Goal: Task Accomplishment & Management: Use online tool/utility

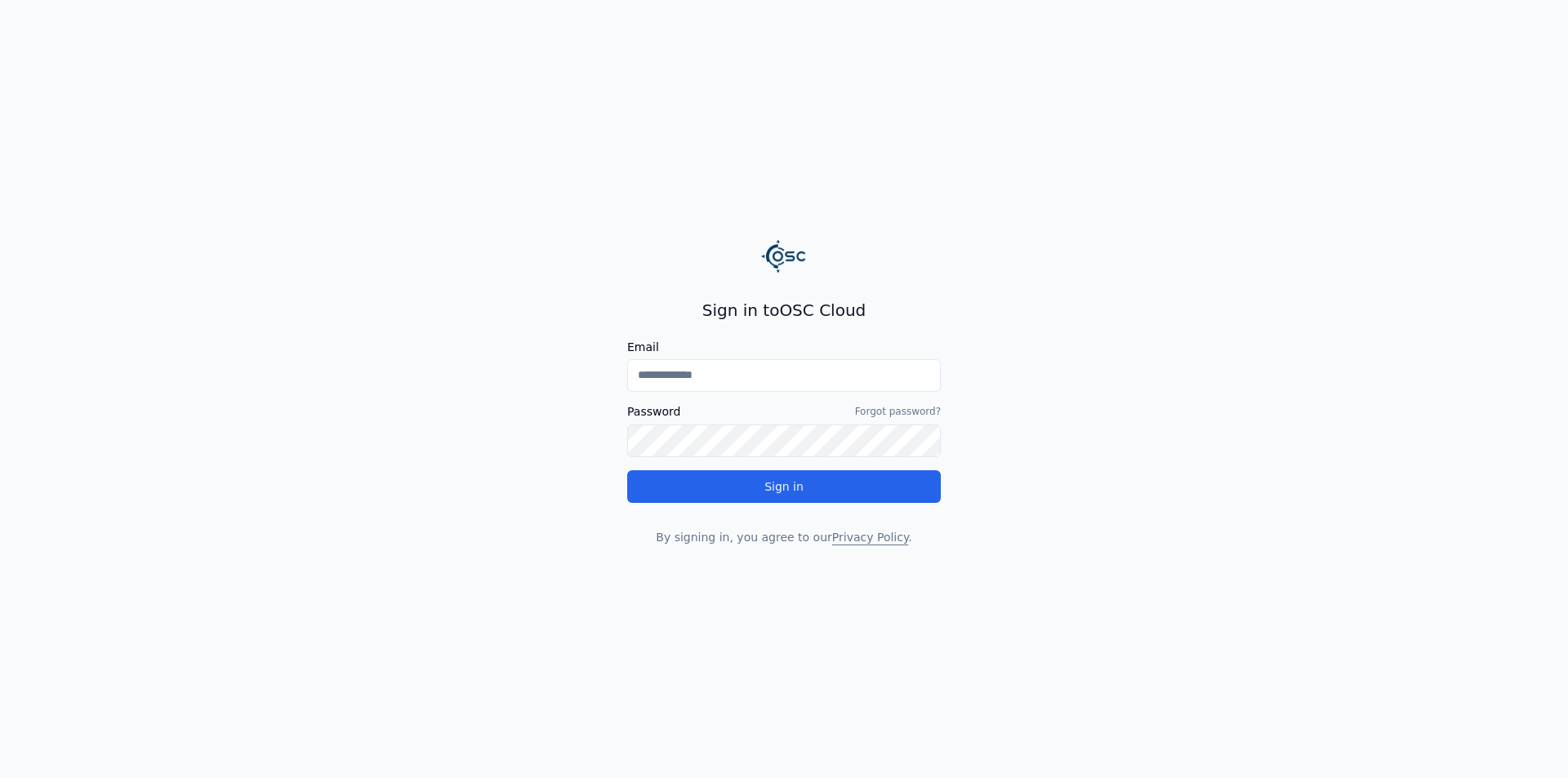
drag, startPoint x: 0, startPoint y: 0, endPoint x: 775, endPoint y: 375, distance: 861.0
click at [775, 375] on input "Email" at bounding box center [784, 375] width 314 height 33
type input "**********"
click at [869, 408] on link "Forgot password?" at bounding box center [898, 411] width 86 height 13
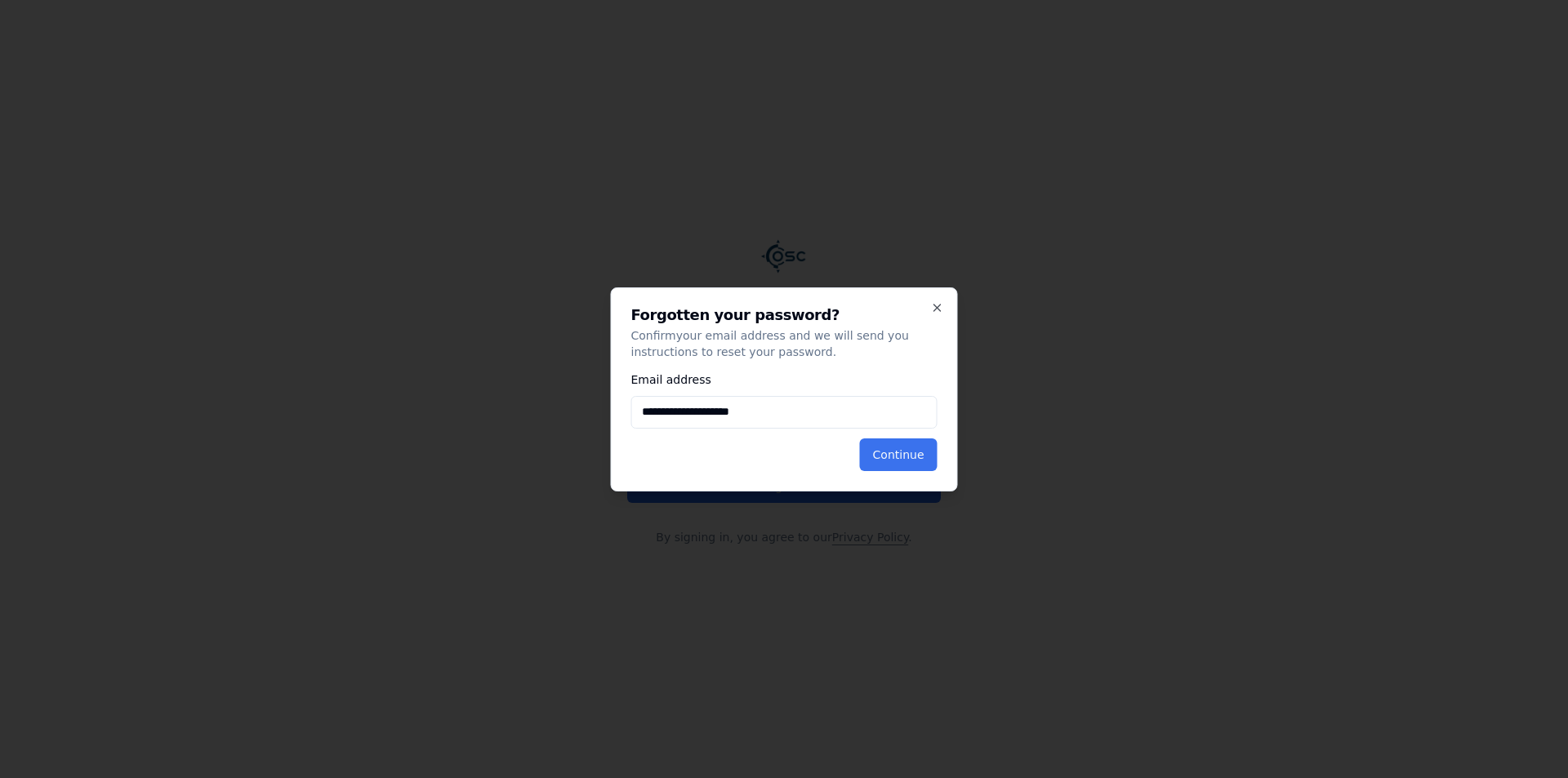
click at [892, 448] on button "Continue" at bounding box center [899, 455] width 78 height 33
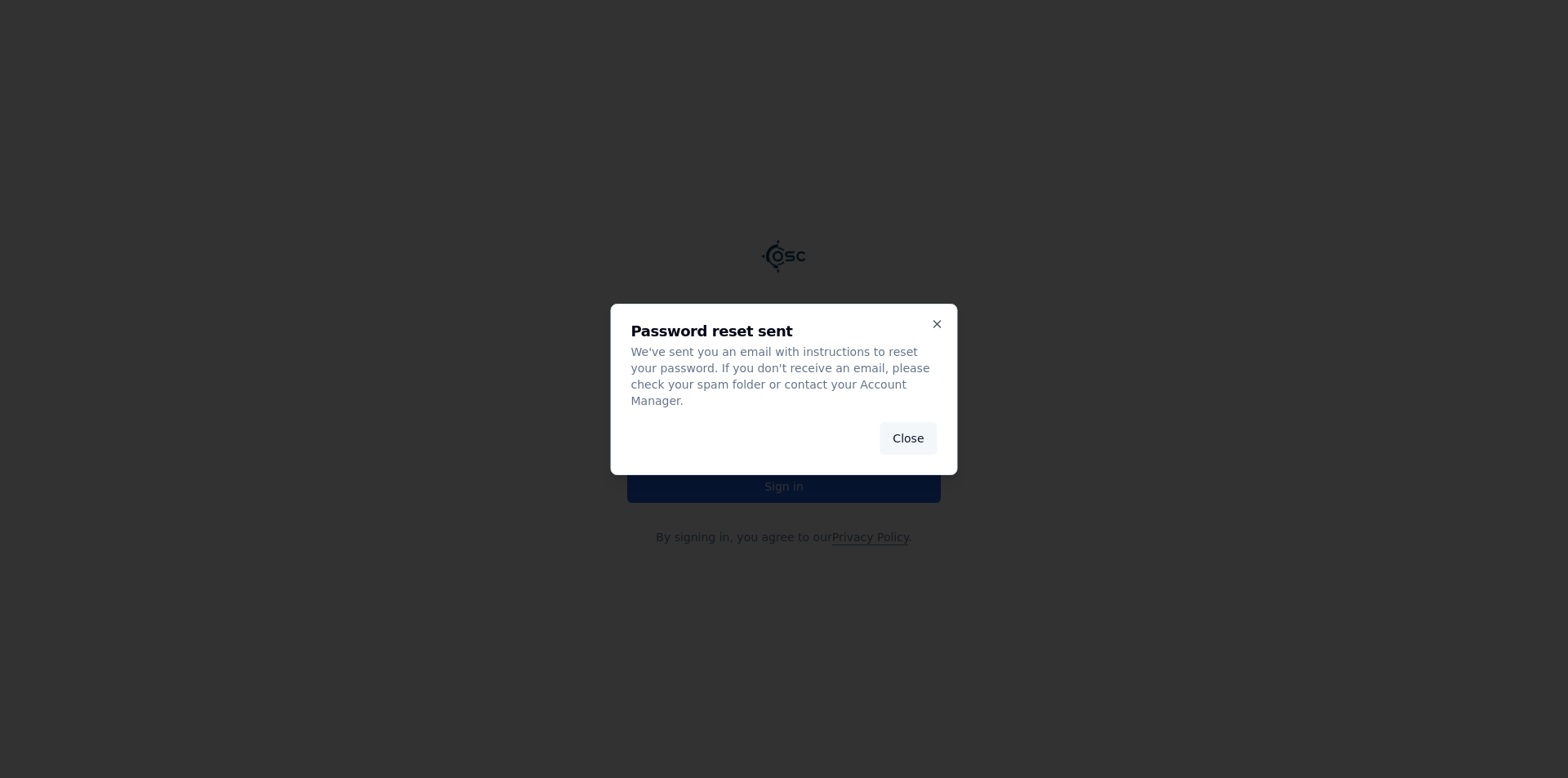
click at [910, 431] on button "Close" at bounding box center [908, 438] width 57 height 33
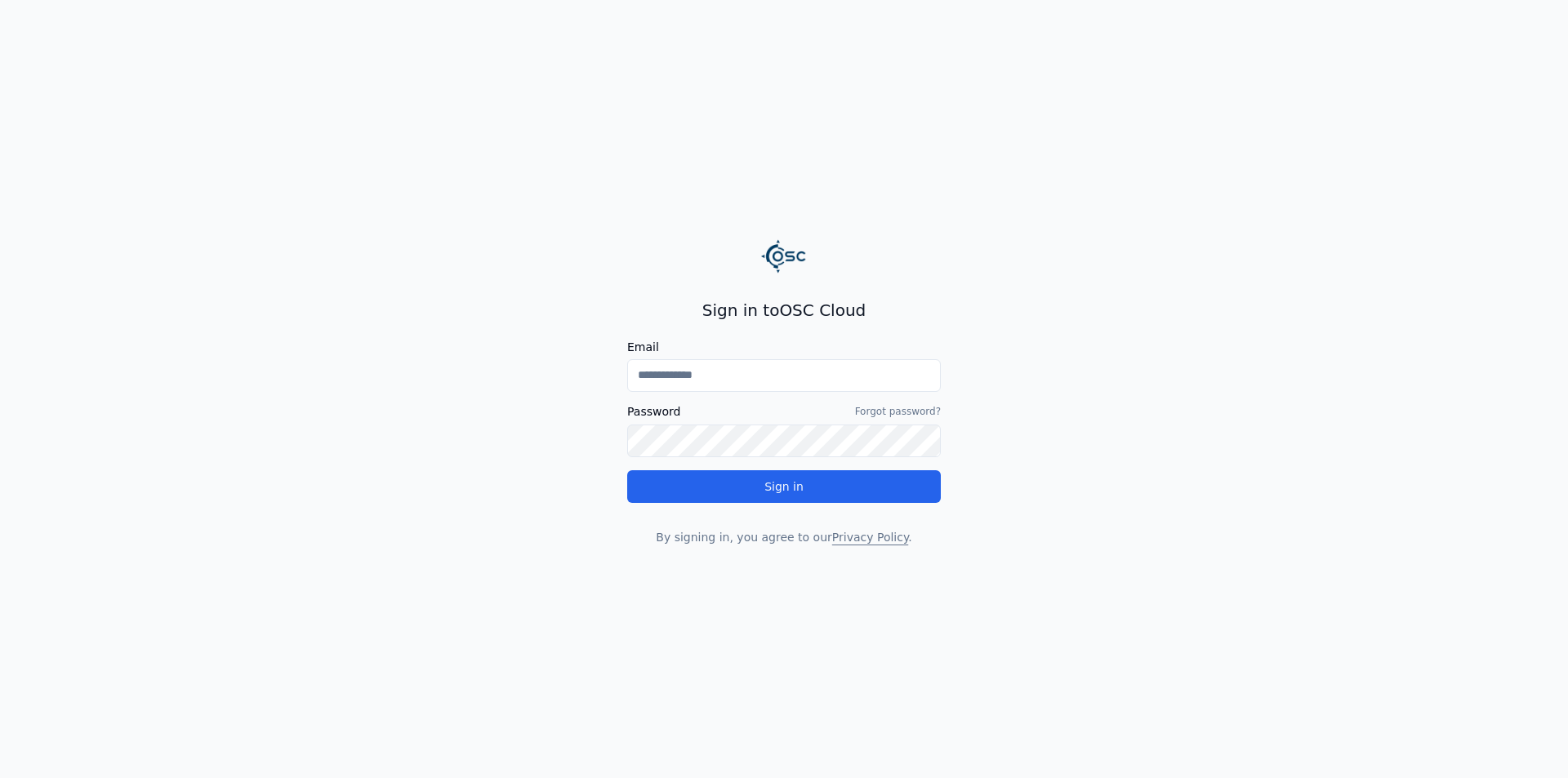
click at [776, 380] on input "Email" at bounding box center [784, 375] width 314 height 33
type input "**********"
click at [627, 470] on button "Sign in" at bounding box center [784, 486] width 314 height 33
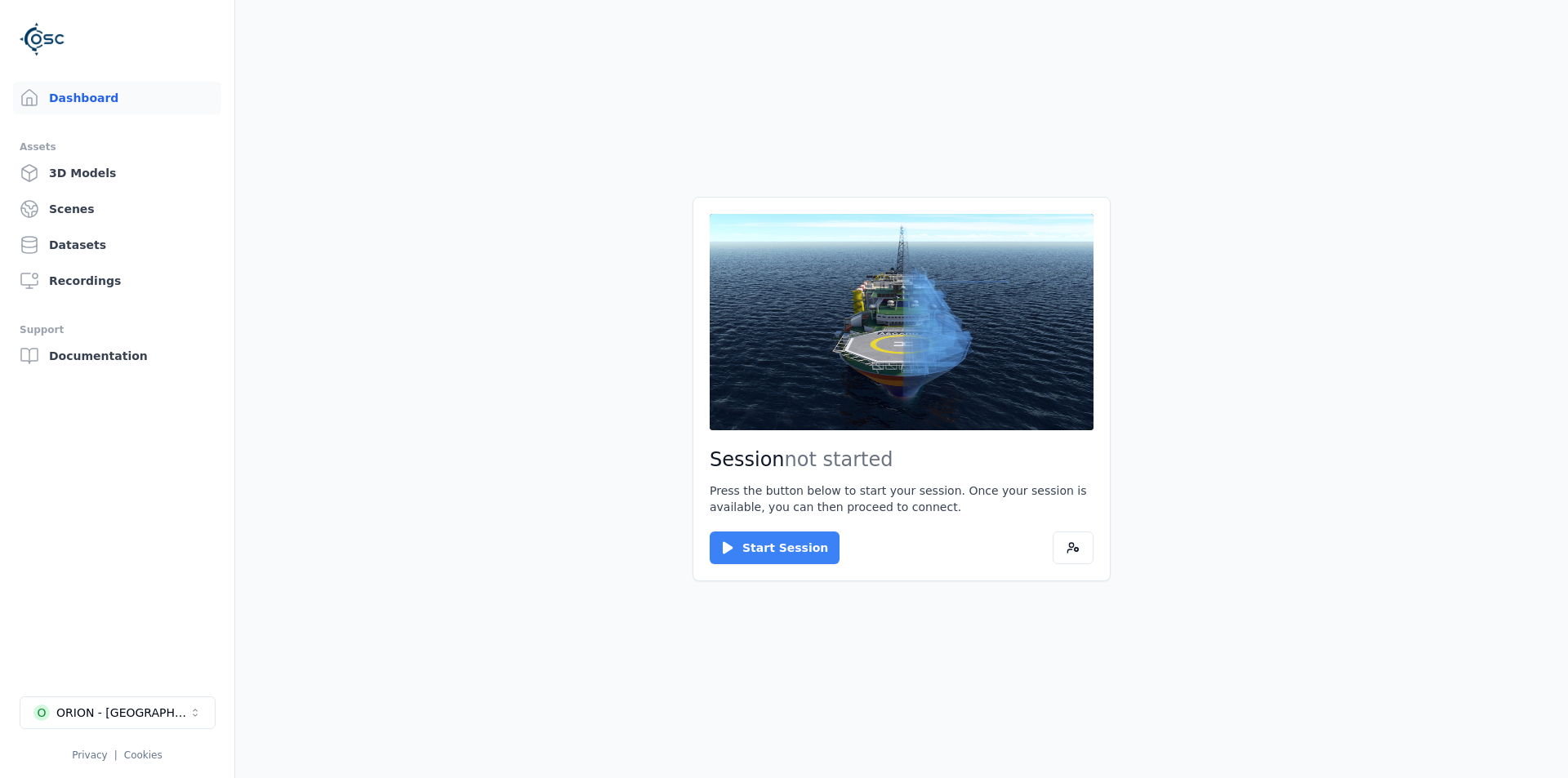
click at [770, 548] on button "Start Session" at bounding box center [775, 547] width 130 height 33
click at [755, 544] on button "Connect" at bounding box center [748, 547] width 75 height 33
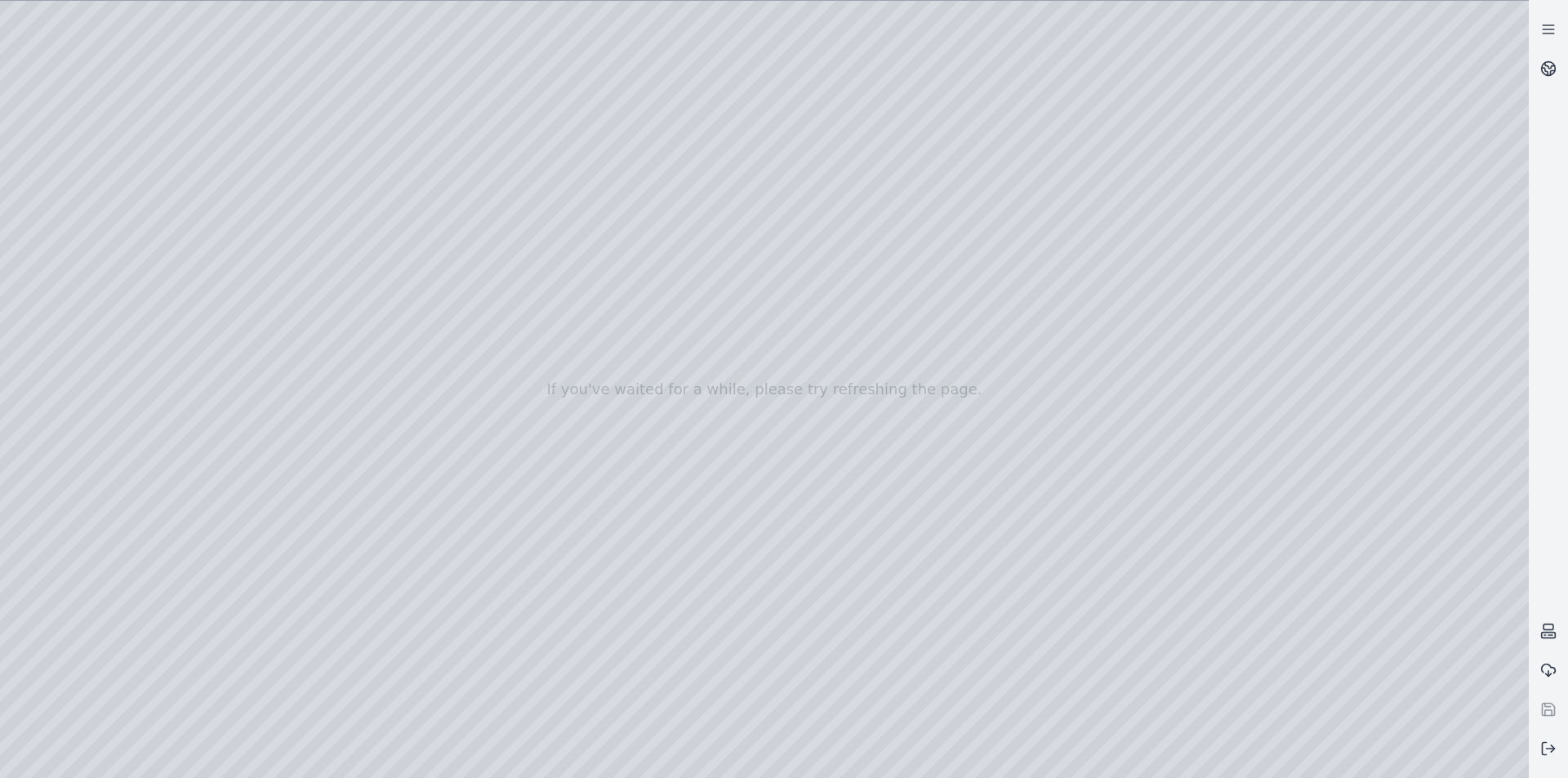
drag, startPoint x: 588, startPoint y: 519, endPoint x: 791, endPoint y: 386, distance: 242.7
click at [800, 389] on div at bounding box center [765, 389] width 1529 height 777
drag, startPoint x: 805, startPoint y: 642, endPoint x: 959, endPoint y: 484, distance: 220.6
click at [958, 486] on div at bounding box center [765, 389] width 1529 height 777
drag, startPoint x: 674, startPoint y: 540, endPoint x: 904, endPoint y: 481, distance: 237.4
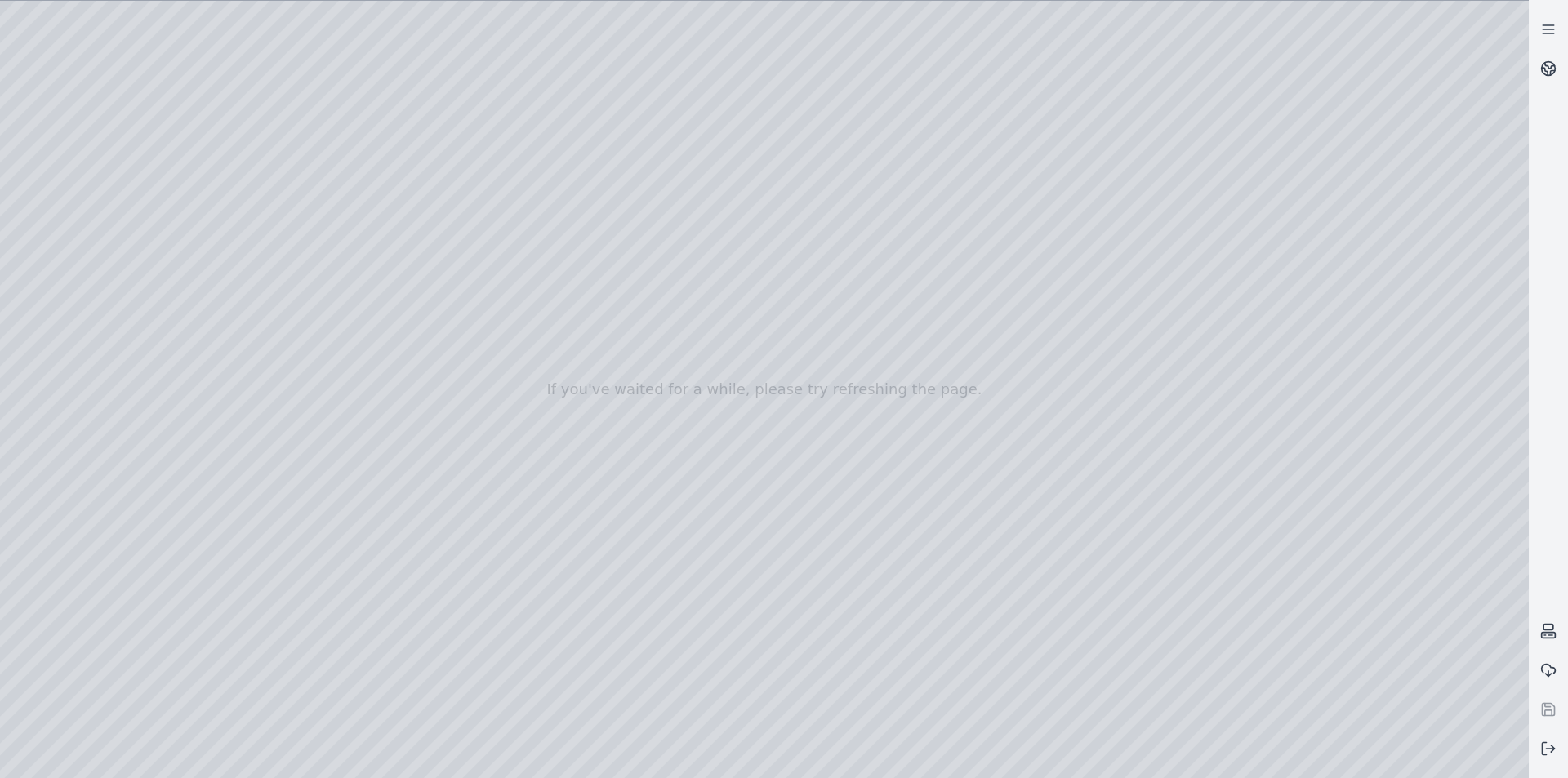
click at [904, 481] on div at bounding box center [765, 389] width 1529 height 777
drag, startPoint x: 462, startPoint y: 570, endPoint x: 841, endPoint y: 397, distance: 416.6
click at [841, 397] on div at bounding box center [765, 389] width 1529 height 777
drag, startPoint x: 865, startPoint y: 681, endPoint x: 892, endPoint y: 325, distance: 357.0
click at [892, 325] on div at bounding box center [765, 389] width 1529 height 777
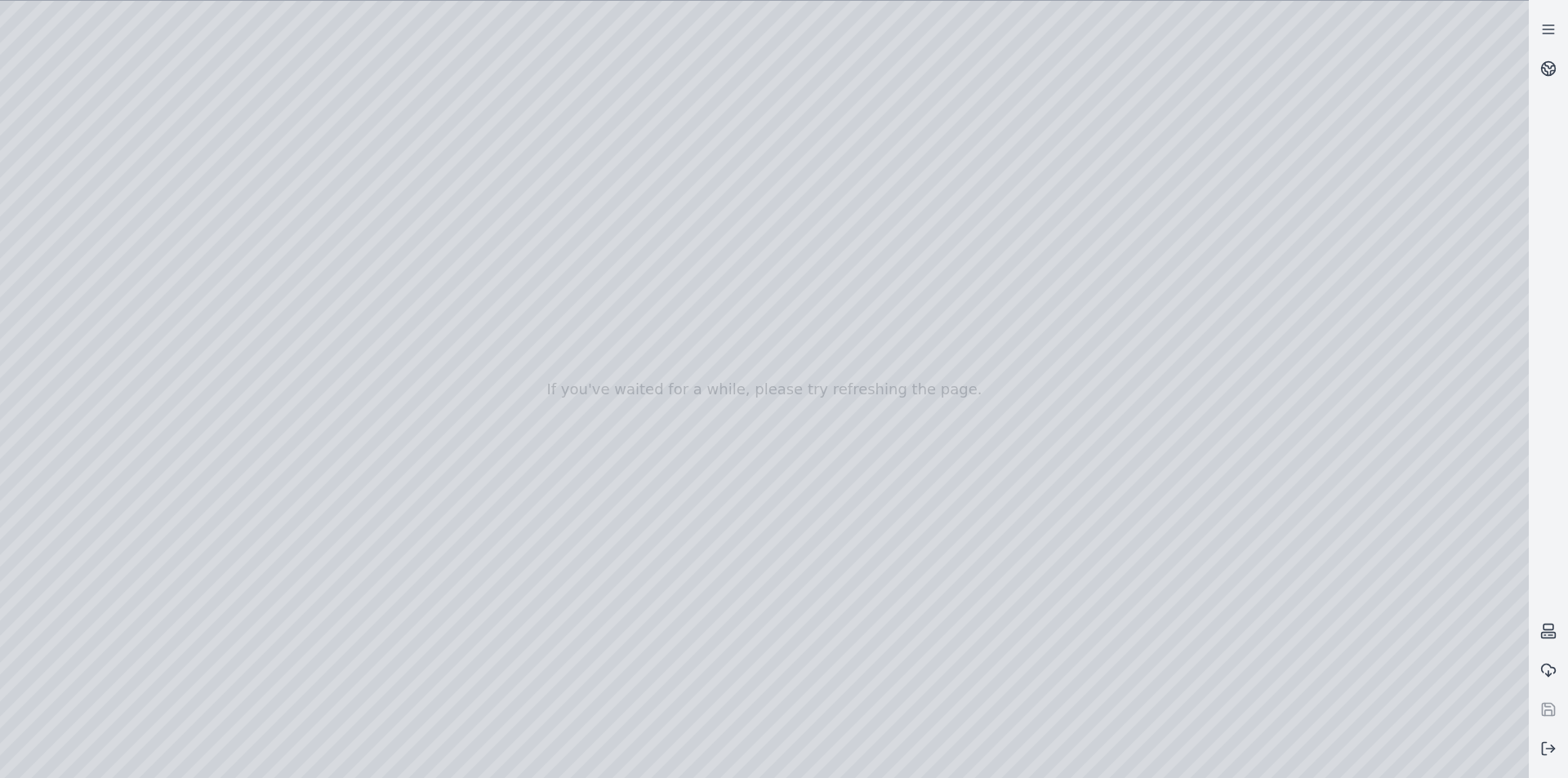
drag, startPoint x: 757, startPoint y: 36, endPoint x: 765, endPoint y: 143, distance: 107.3
click at [765, 143] on div at bounding box center [765, 389] width 1529 height 777
drag, startPoint x: 585, startPoint y: 474, endPoint x: 692, endPoint y: 226, distance: 270.1
click at [692, 228] on div at bounding box center [765, 389] width 1529 height 777
